Goal: Find specific page/section: Find specific page/section

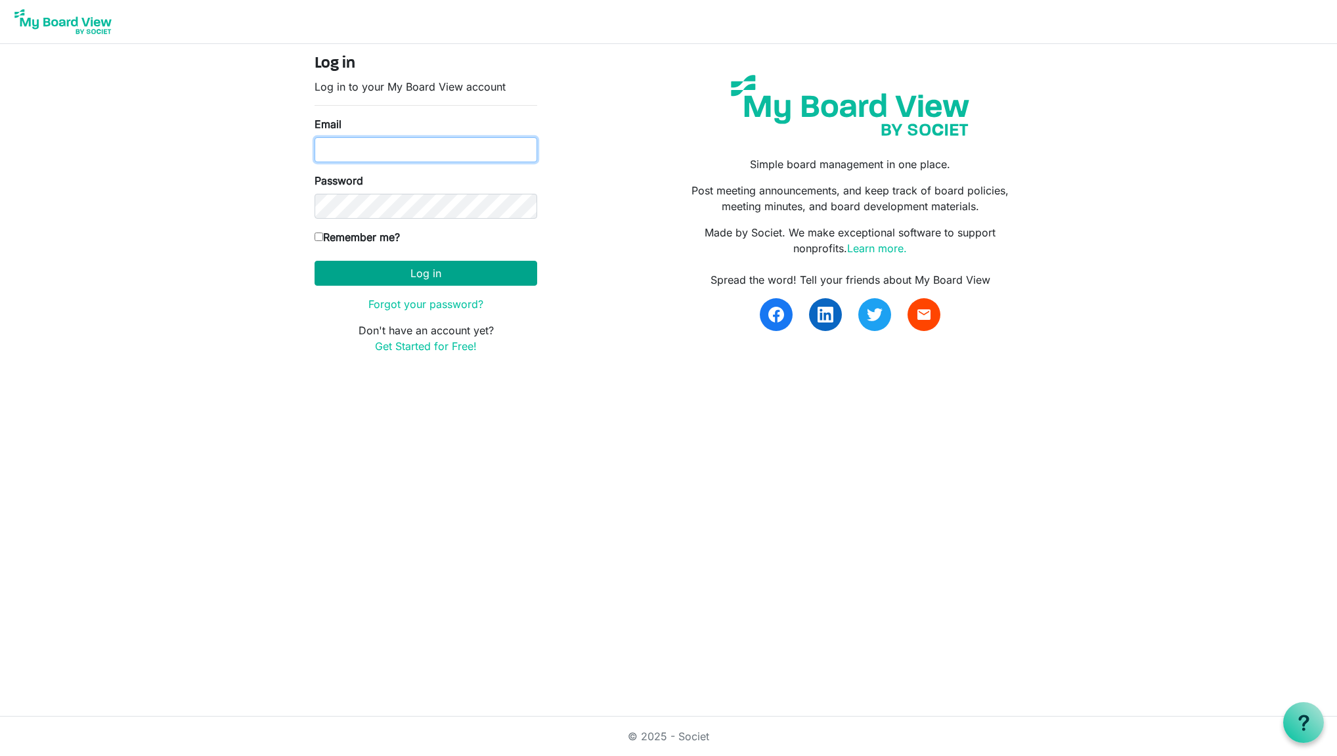
type input "barclayarts@gmail.com"
click at [474, 273] on button "Log in" at bounding box center [426, 273] width 223 height 25
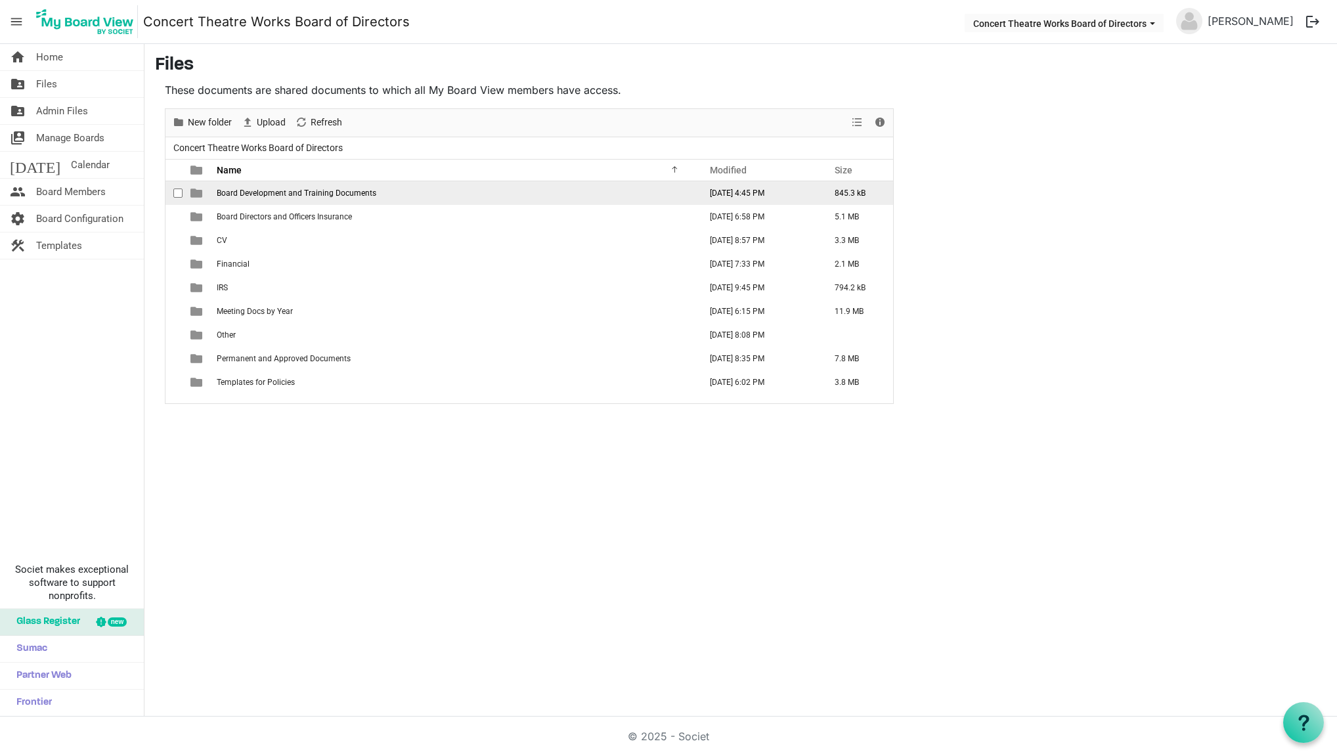
click at [292, 196] on span "Board Development and Training Documents" at bounding box center [297, 192] width 160 height 9
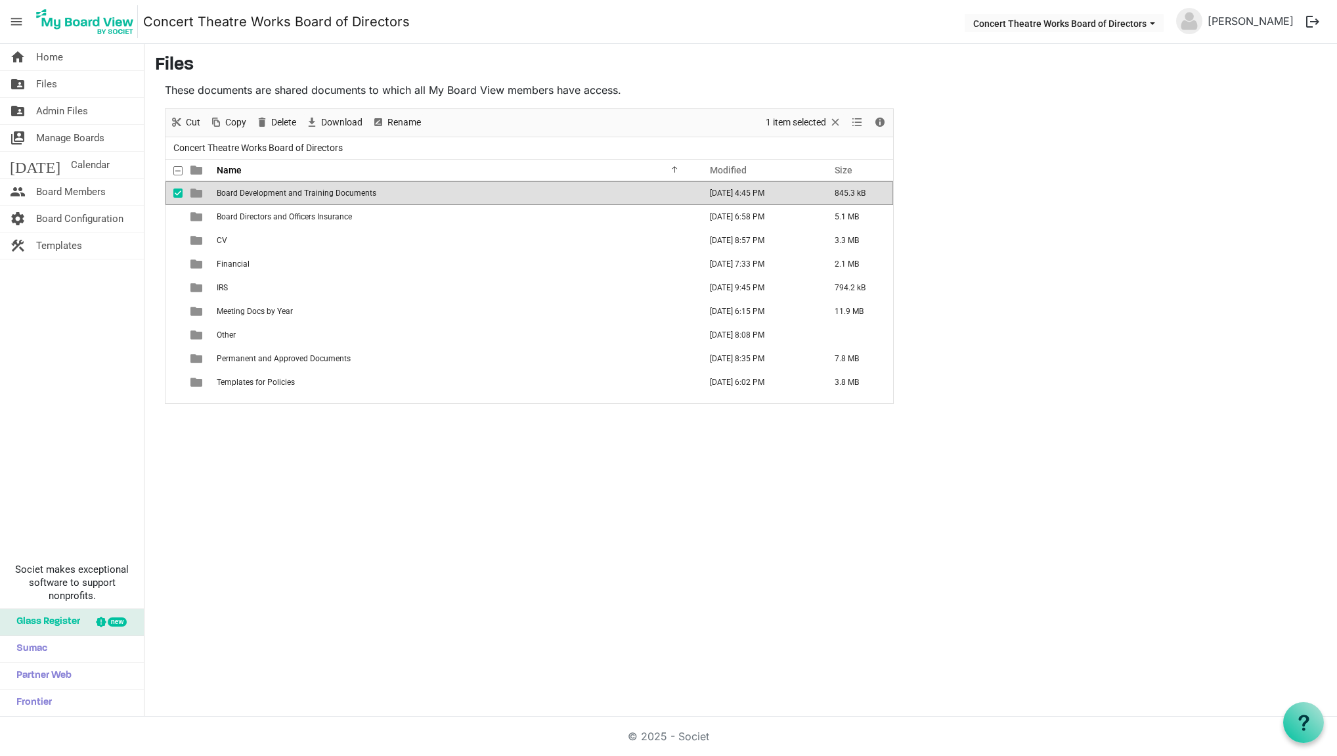
click at [292, 196] on span "Board Development and Training Documents" at bounding box center [297, 192] width 160 height 9
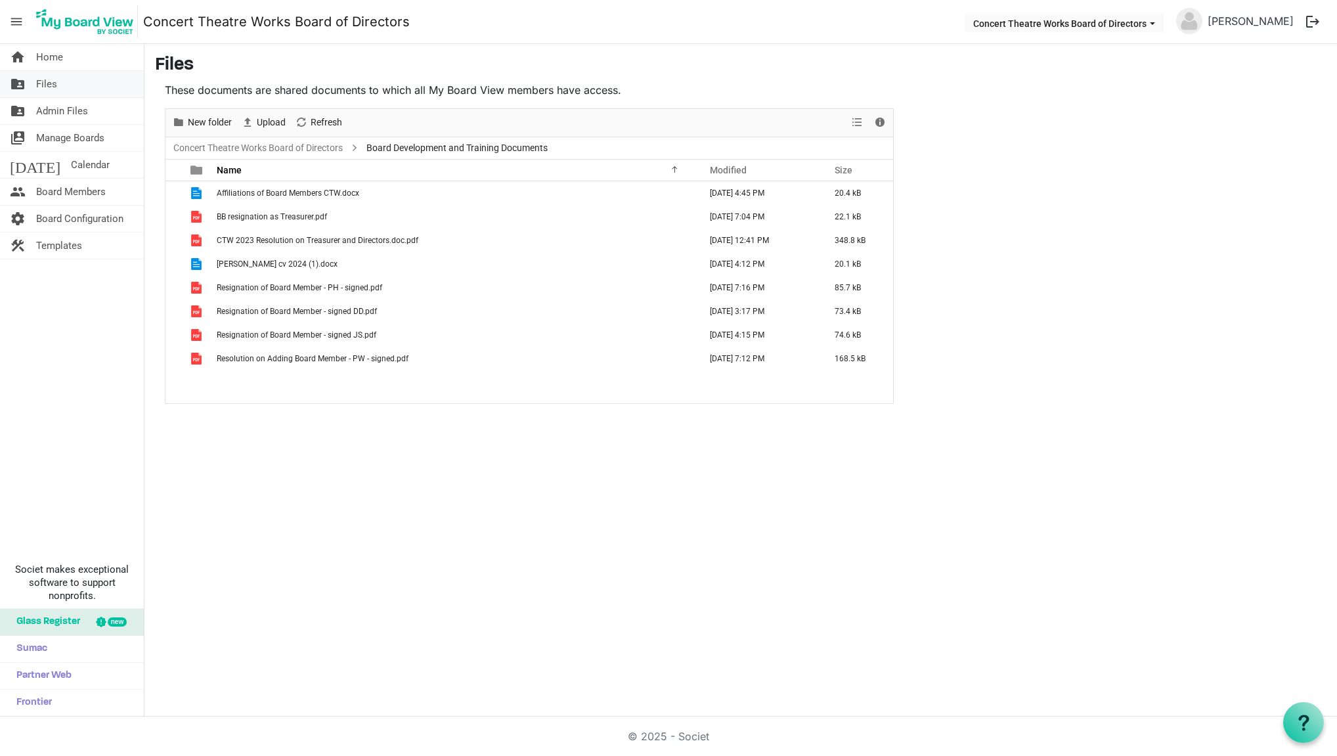
click at [35, 80] on link "folder_shared Files" at bounding box center [72, 84] width 144 height 26
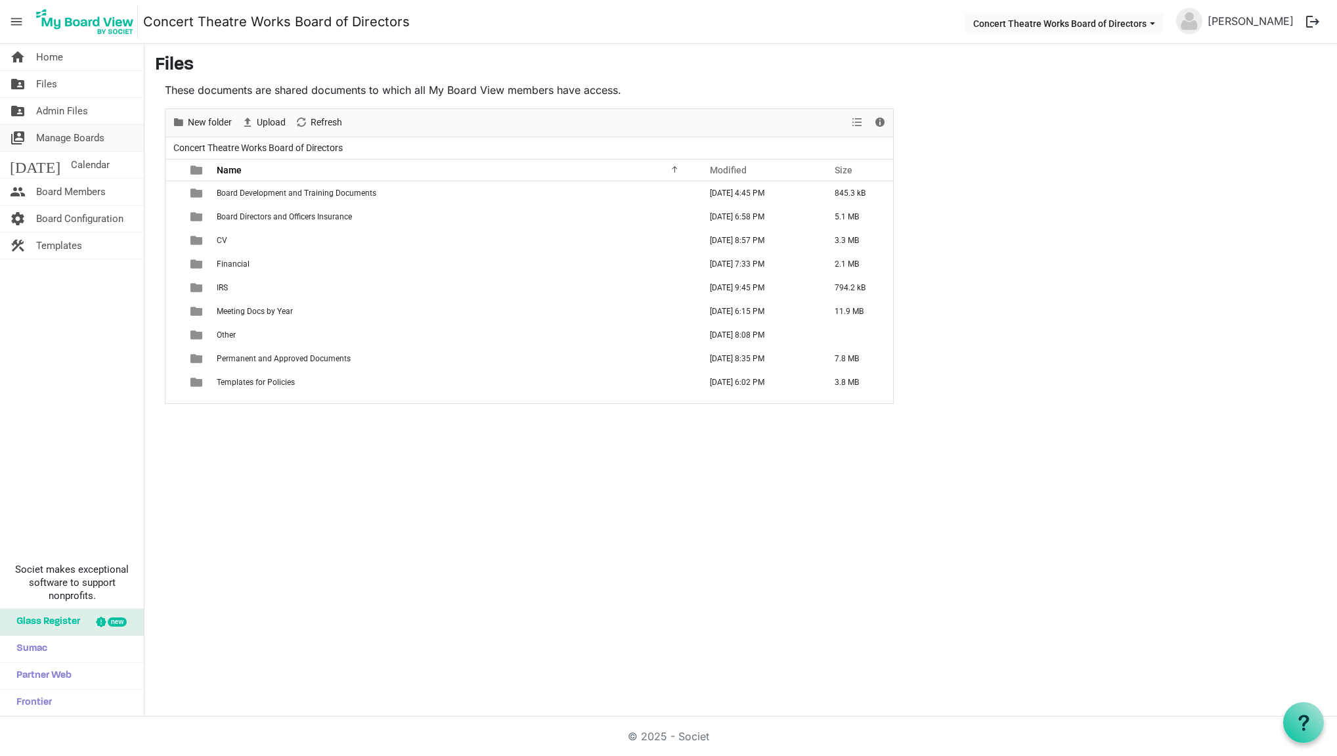
click at [120, 147] on link "switch_account Manage Boards" at bounding box center [72, 138] width 144 height 26
